Goal: Find specific page/section: Find specific page/section

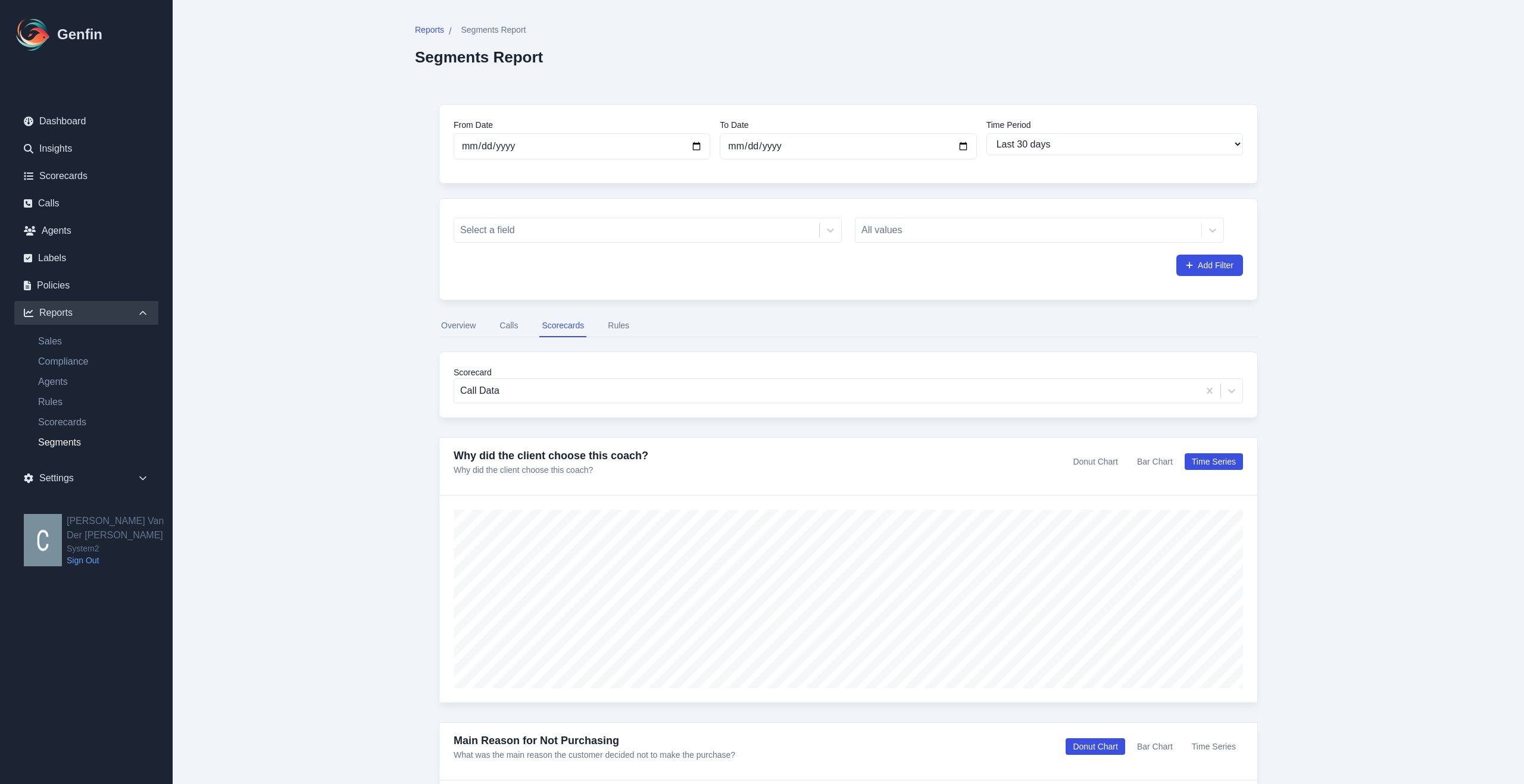
select select "30"
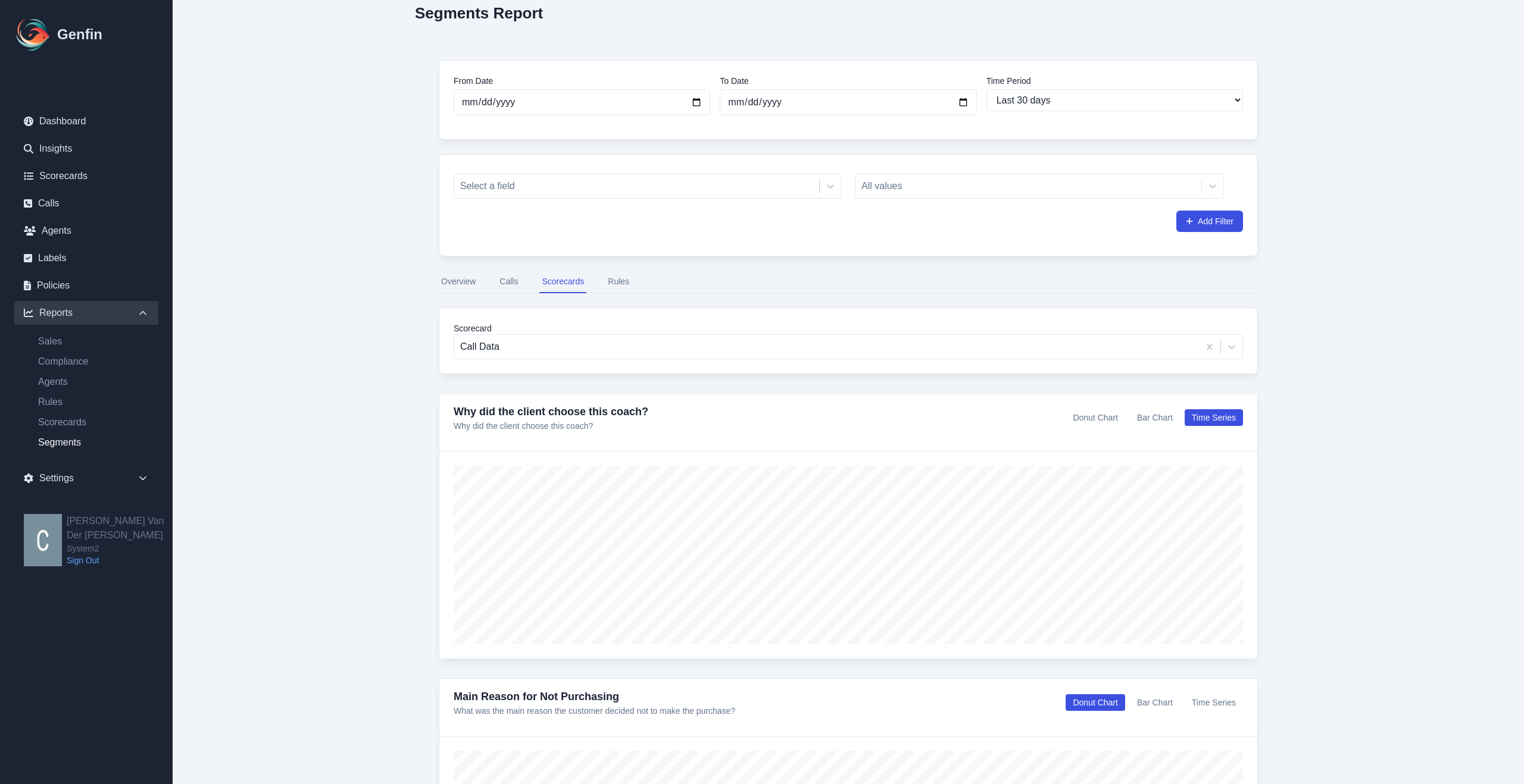
scroll to position [48, 0]
click at [75, 205] on link "Calls" at bounding box center [86, 203] width 144 height 24
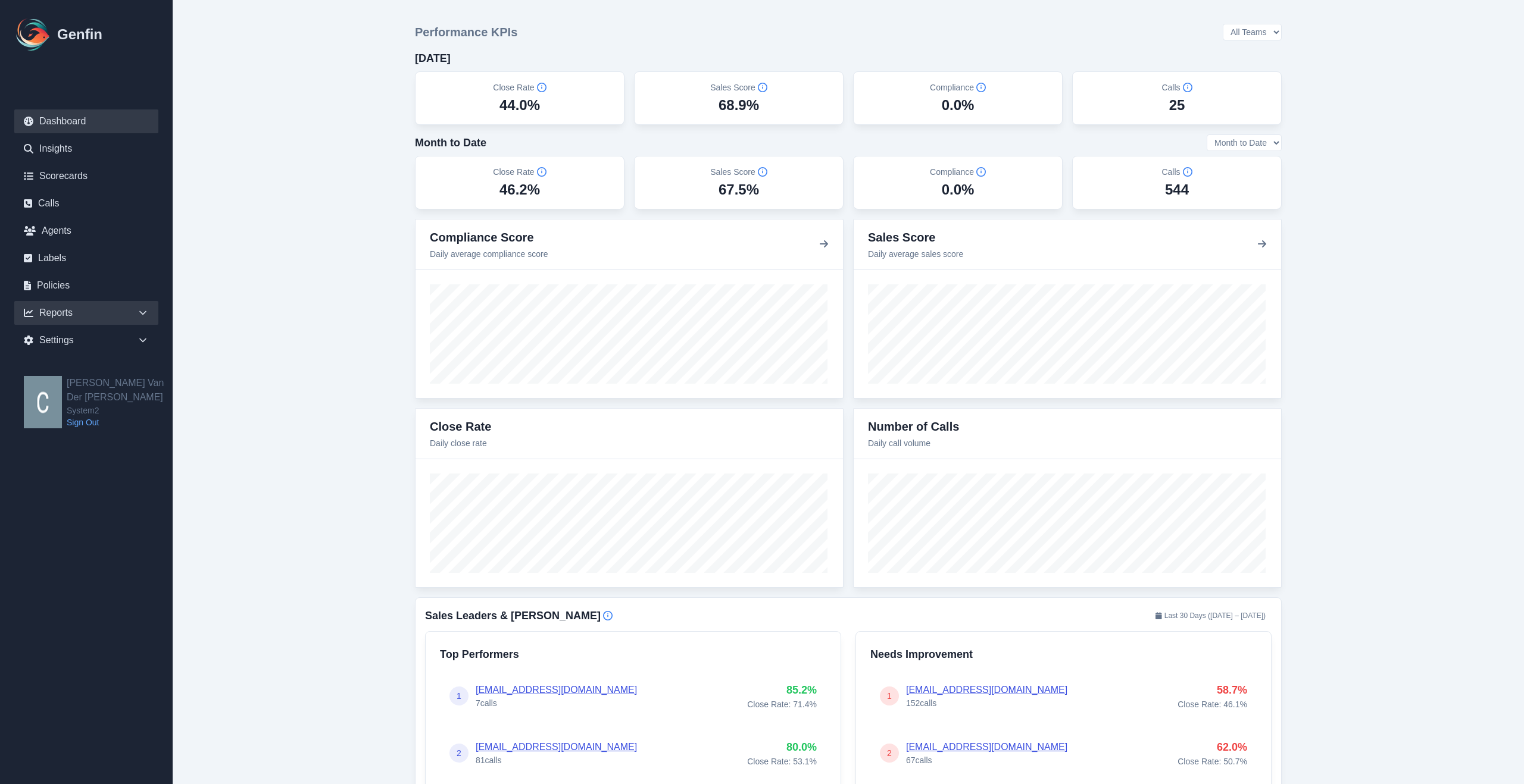
click at [113, 318] on div "Reports" at bounding box center [86, 313] width 144 height 24
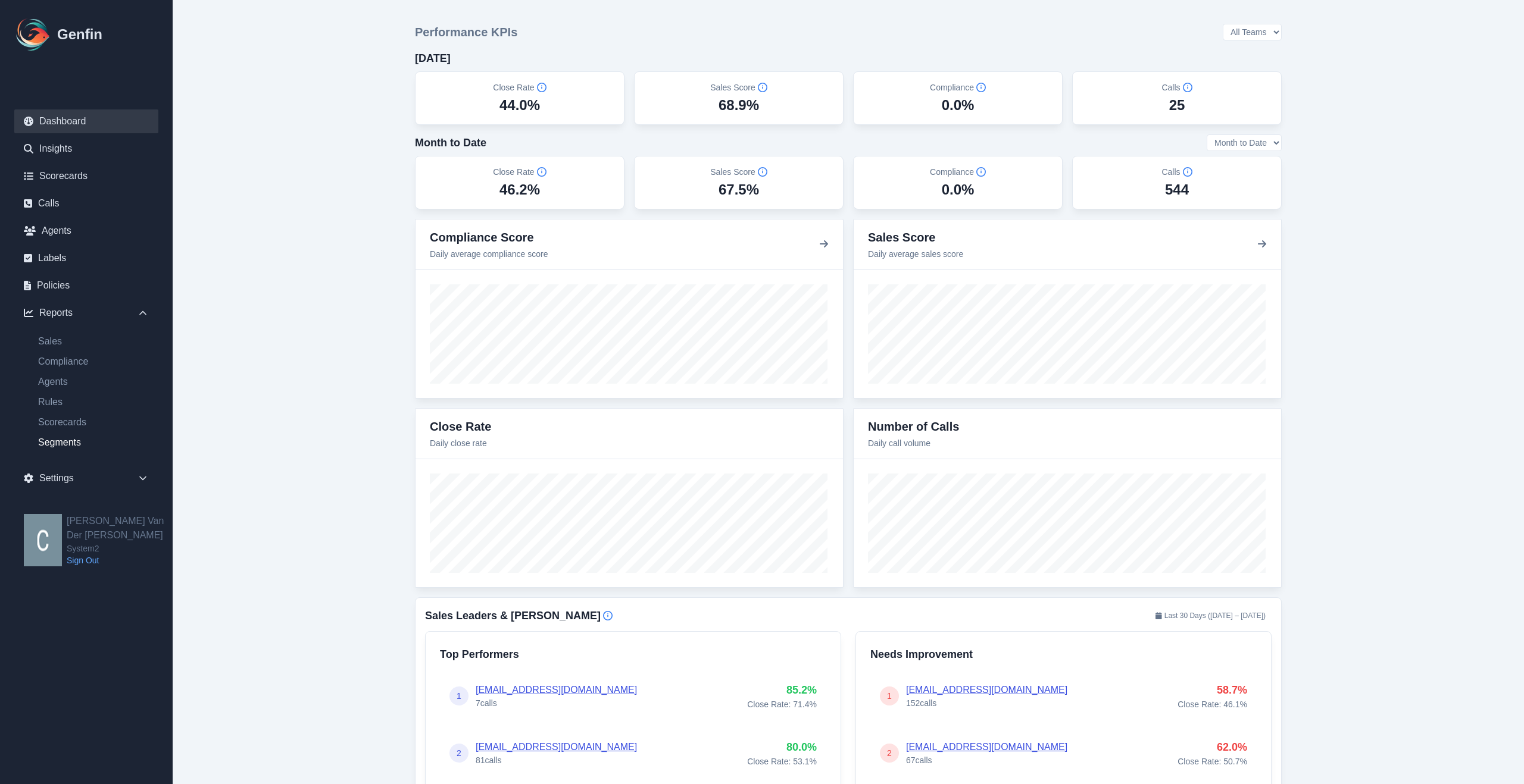
click at [66, 439] on link "Segments" at bounding box center [93, 442] width 129 height 14
select select "14"
